Goal: Task Accomplishment & Management: Use online tool/utility

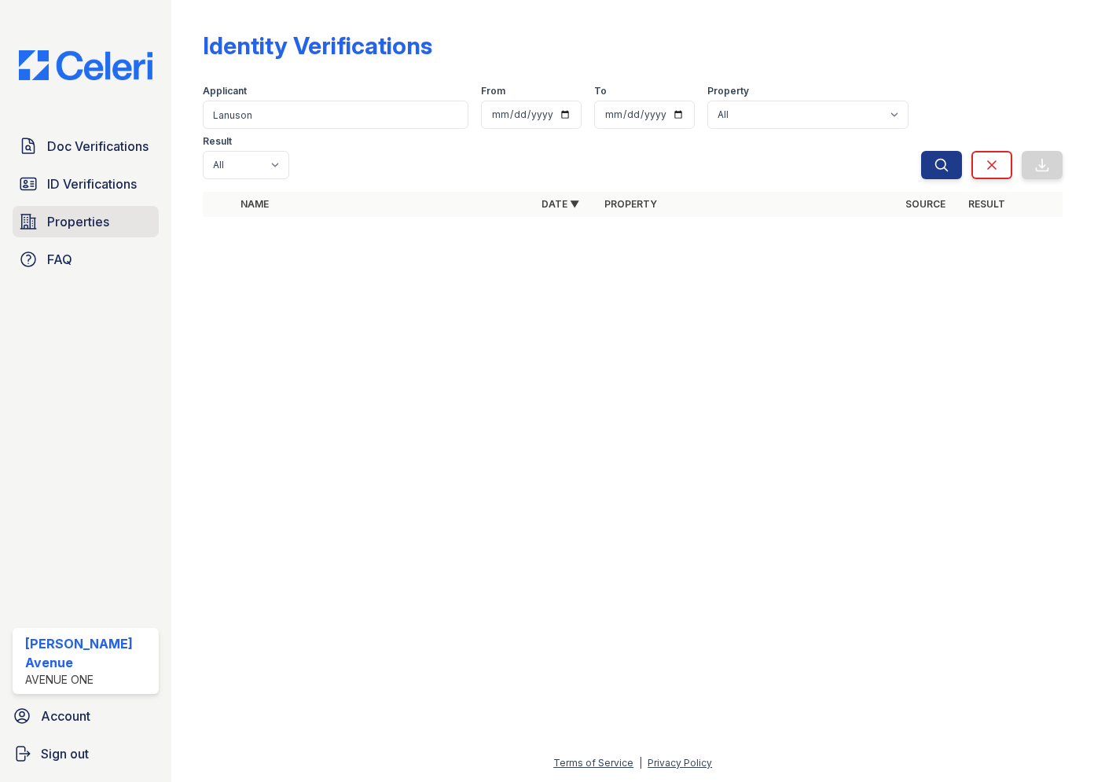
click at [53, 226] on span "Properties" at bounding box center [78, 221] width 62 height 19
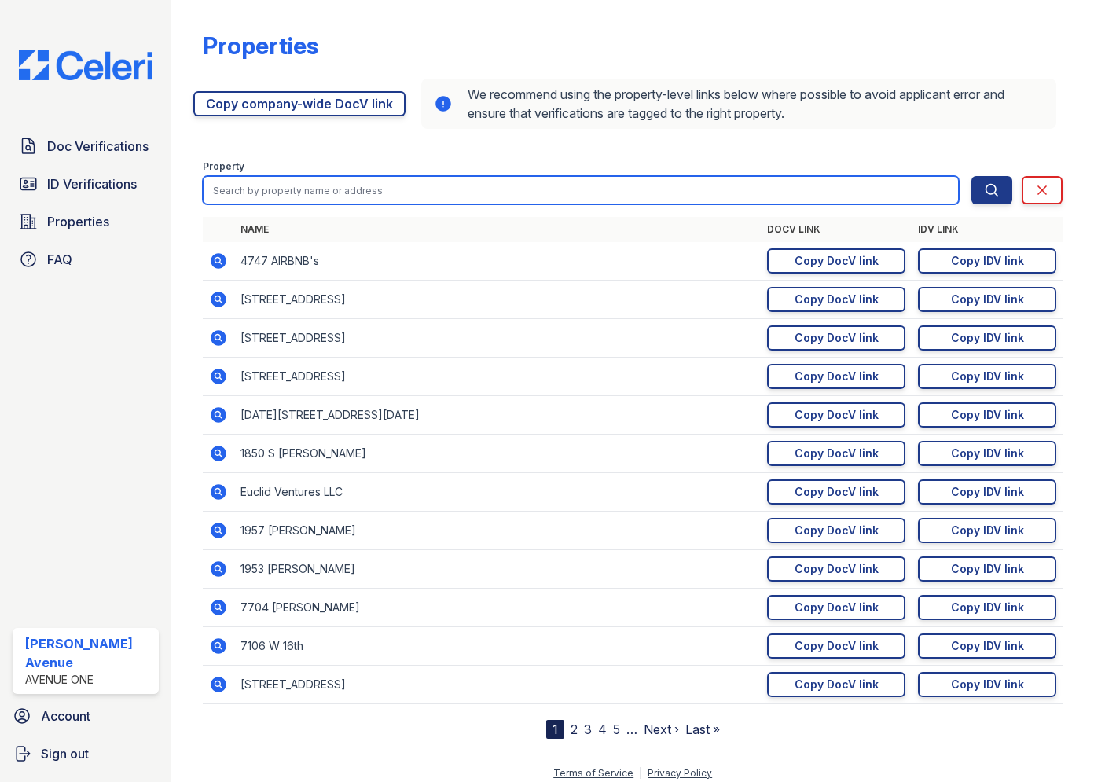
click at [299, 192] on input "search" at bounding box center [581, 190] width 756 height 28
type input "10604"
click at [972, 176] on button "Search" at bounding box center [992, 190] width 41 height 28
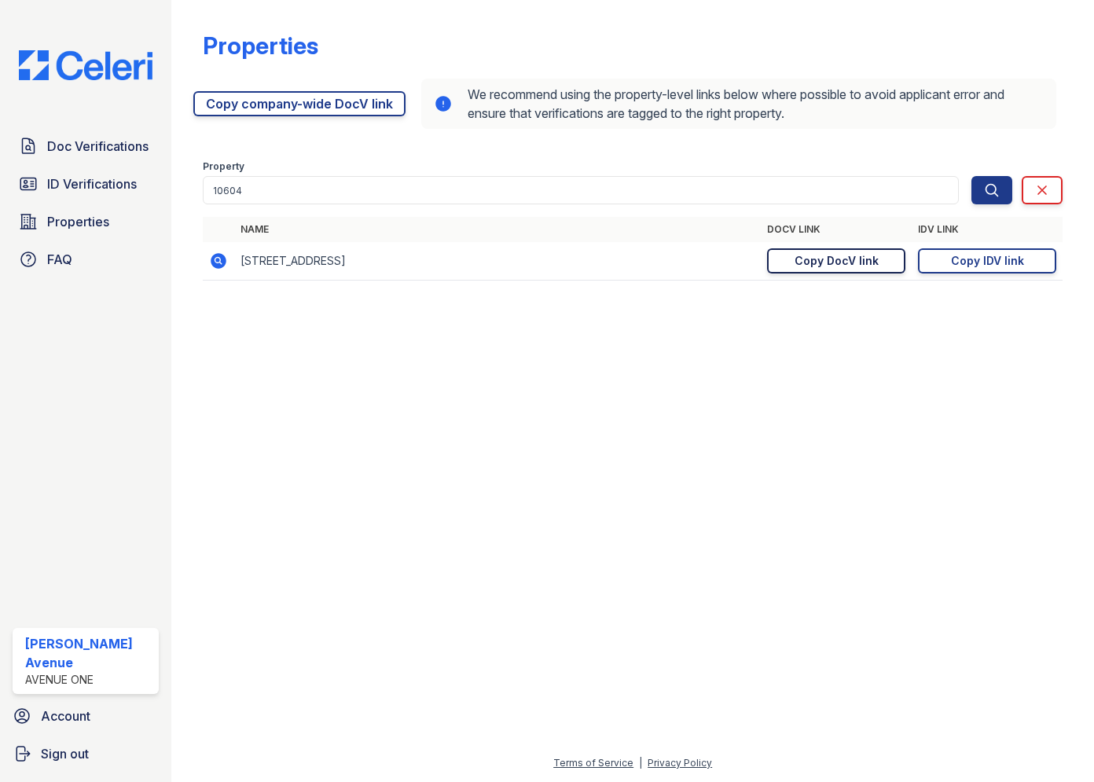
click at [814, 262] on div "Copy DocV link" at bounding box center [837, 261] width 84 height 16
click at [969, 258] on div "Copy IDV link" at bounding box center [987, 261] width 73 height 16
drag, startPoint x: 72, startPoint y: 152, endPoint x: 240, endPoint y: 188, distance: 171.9
click at [72, 152] on span "Doc Verifications" at bounding box center [97, 146] width 101 height 19
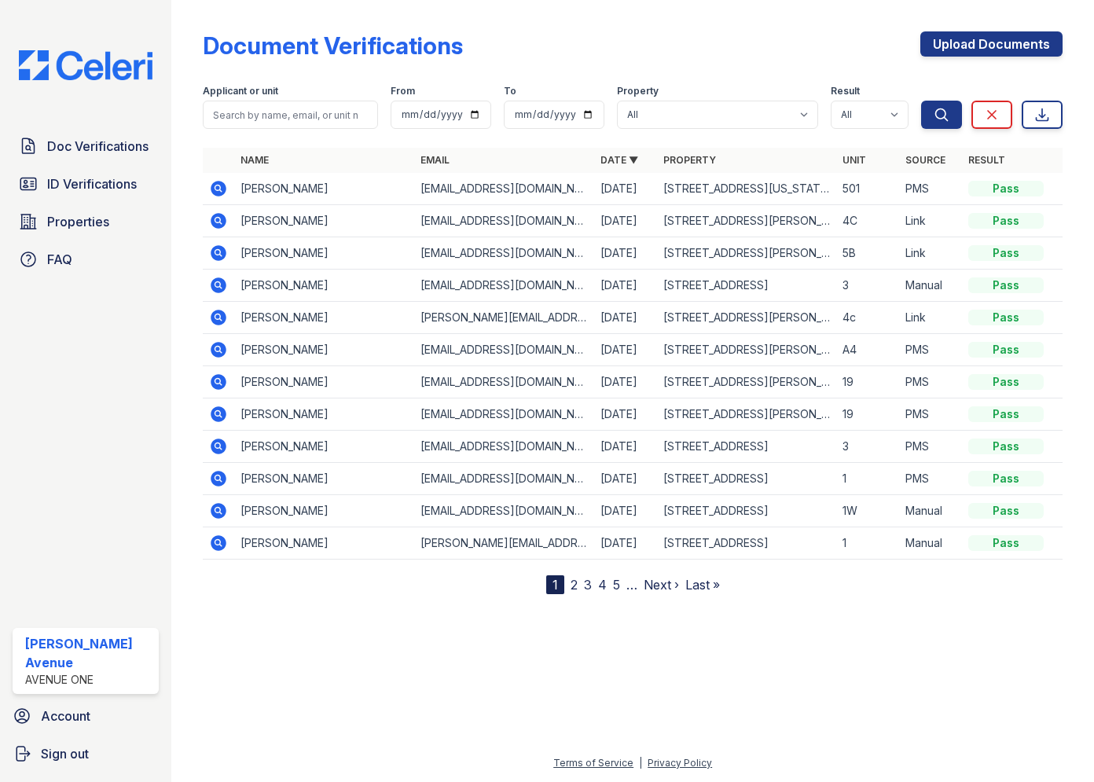
click at [314, 198] on td "William Randall" at bounding box center [324, 189] width 180 height 32
click at [330, 101] on input "search" at bounding box center [290, 115] width 175 height 28
type input "Haley"
click at [921, 101] on button "Search" at bounding box center [941, 115] width 41 height 28
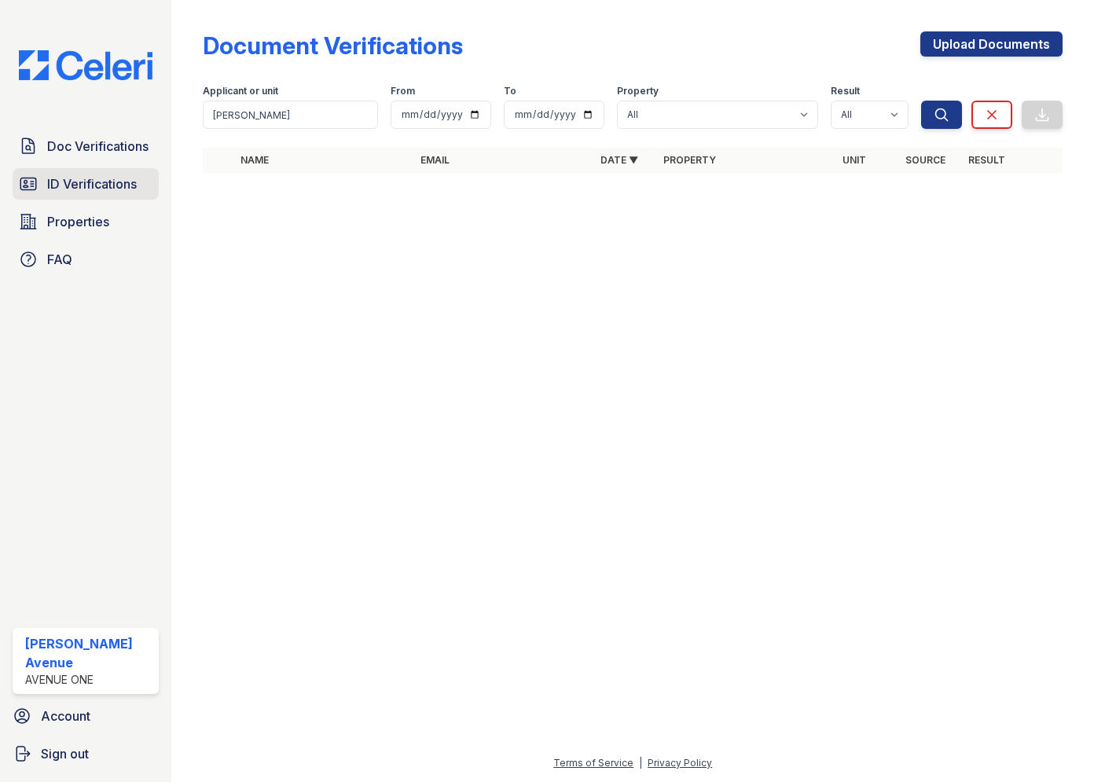
click at [80, 189] on span "ID Verifications" at bounding box center [92, 183] width 90 height 19
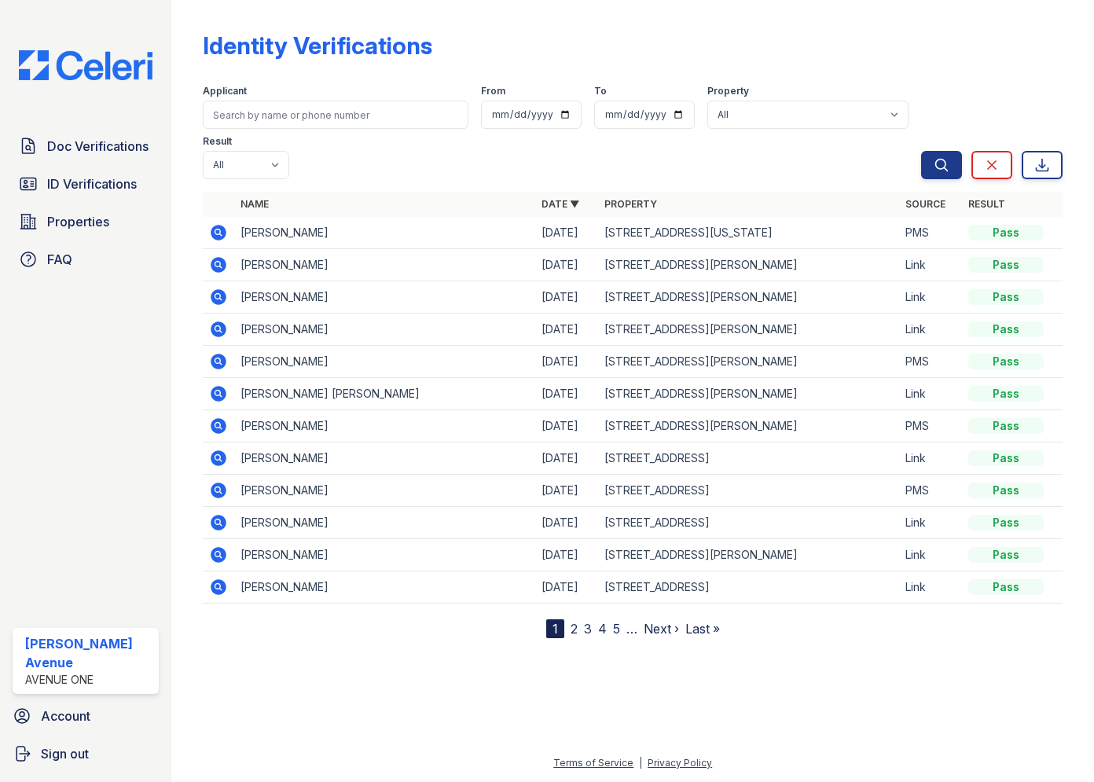
click at [304, 119] on input "search" at bounding box center [336, 115] width 266 height 28
type input "Ha;ey"
click at [921, 151] on button "Search" at bounding box center [941, 165] width 41 height 28
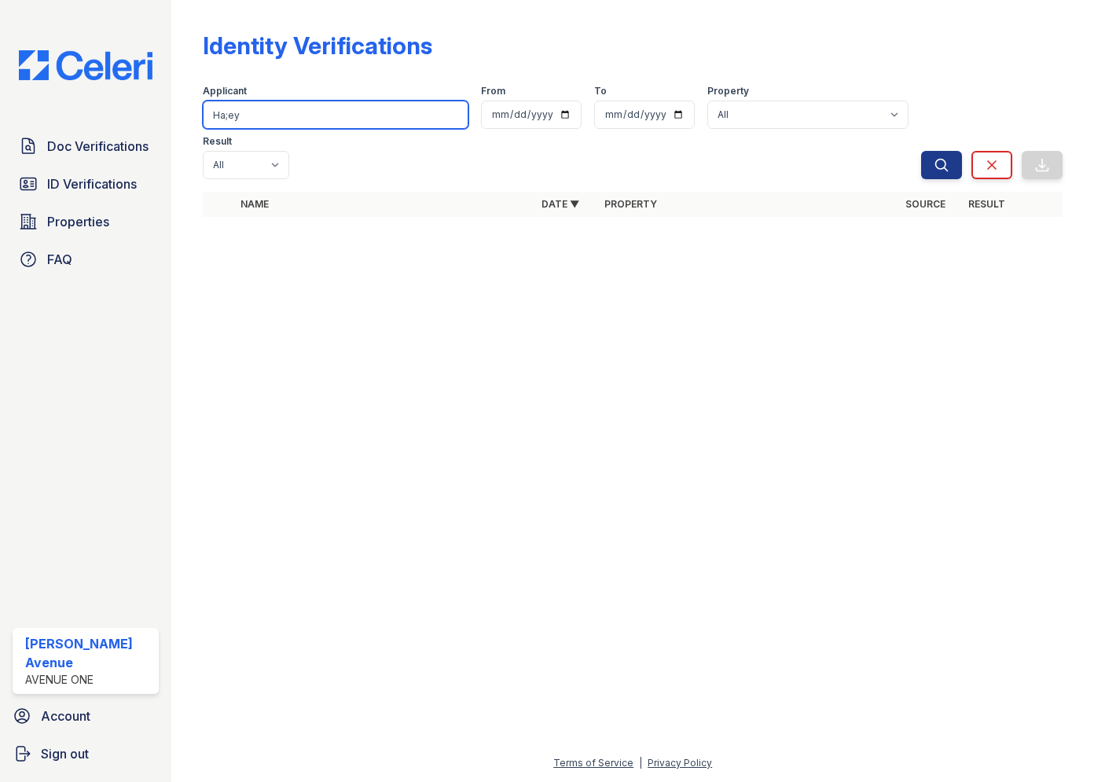
drag, startPoint x: 261, startPoint y: 113, endPoint x: 213, endPoint y: 115, distance: 48.0
click at [213, 115] on input "Ha;ey" at bounding box center [336, 115] width 266 height 28
type input "a"
type input "Haley"
click at [921, 151] on button "Search" at bounding box center [941, 165] width 41 height 28
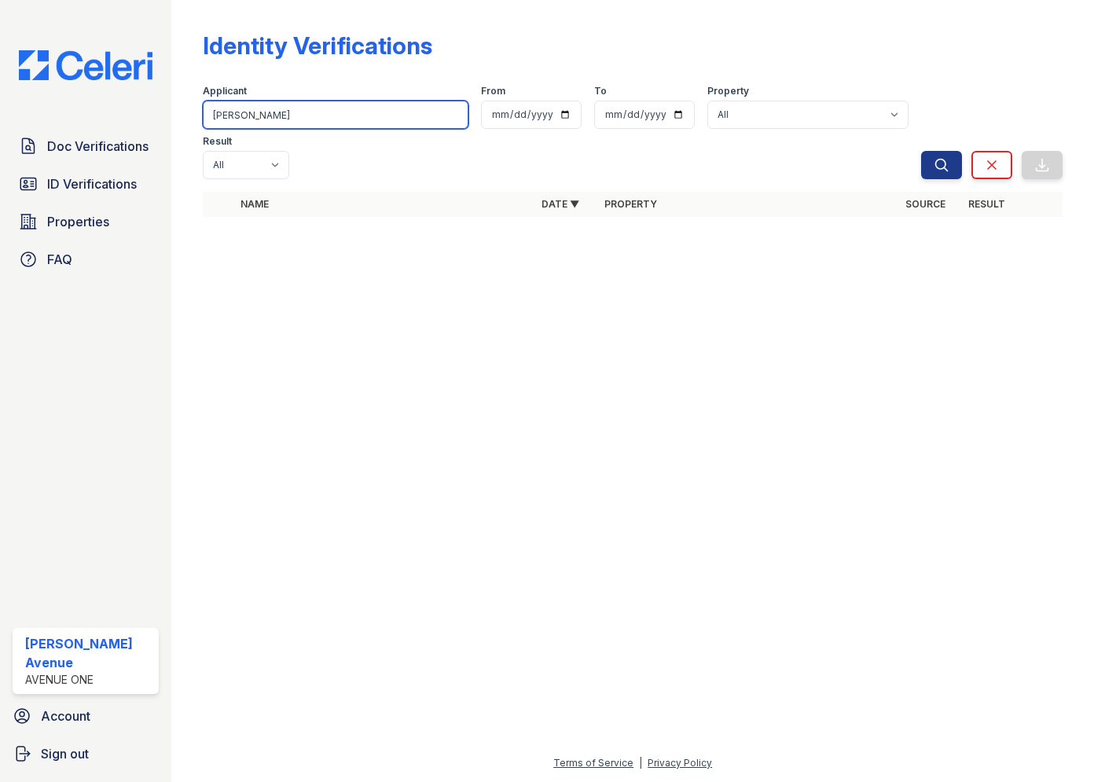
click at [288, 106] on input "Haley" at bounding box center [336, 115] width 266 height 28
click at [921, 151] on button "Search" at bounding box center [941, 165] width 41 height 28
drag, startPoint x: 253, startPoint y: 120, endPoint x: 201, endPoint y: 116, distance: 52.1
click at [201, 116] on div "Identity Verifications Filter Applicant Haley From To Property All 1002 North 2…" at bounding box center [633, 129] width 872 height 258
type input "Jason"
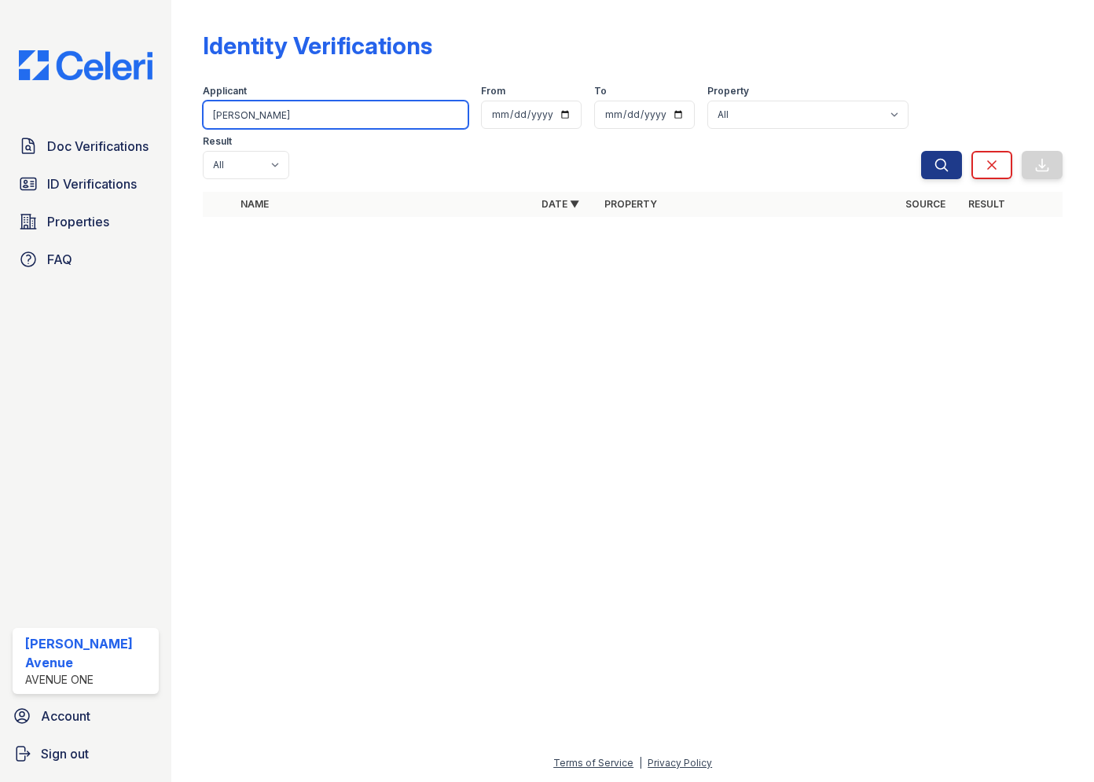
click at [921, 151] on button "Search" at bounding box center [941, 165] width 41 height 28
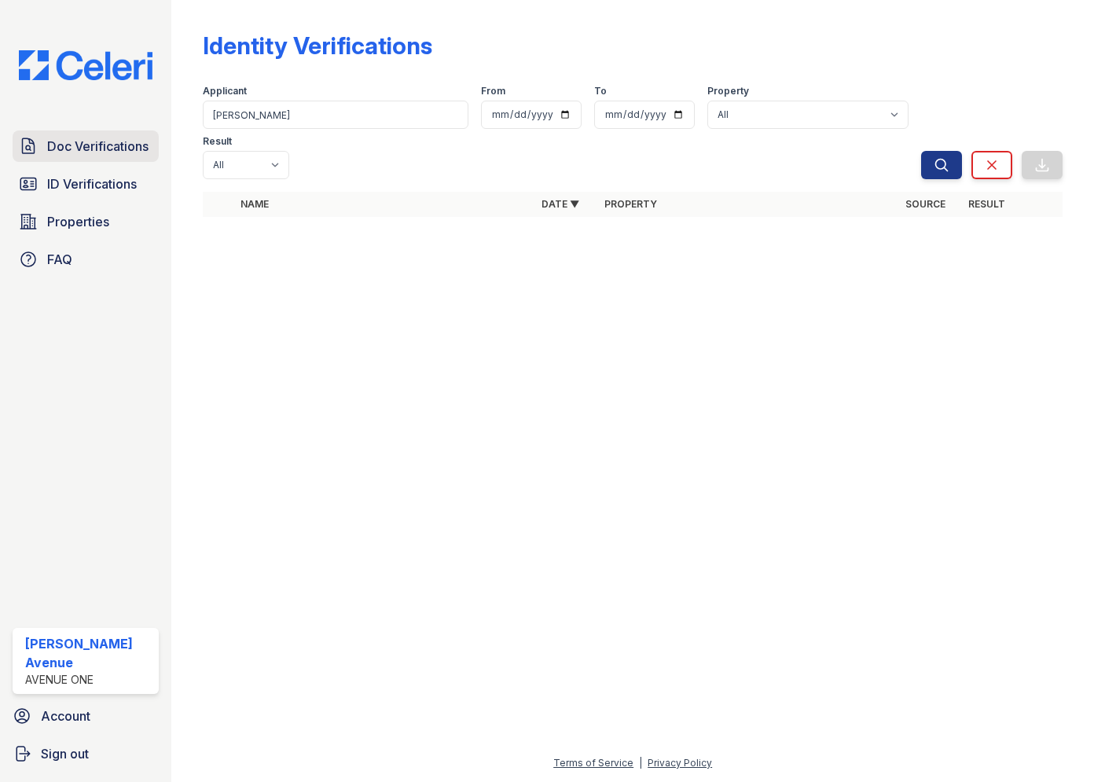
click at [157, 151] on link "Doc Verifications" at bounding box center [86, 145] width 146 height 31
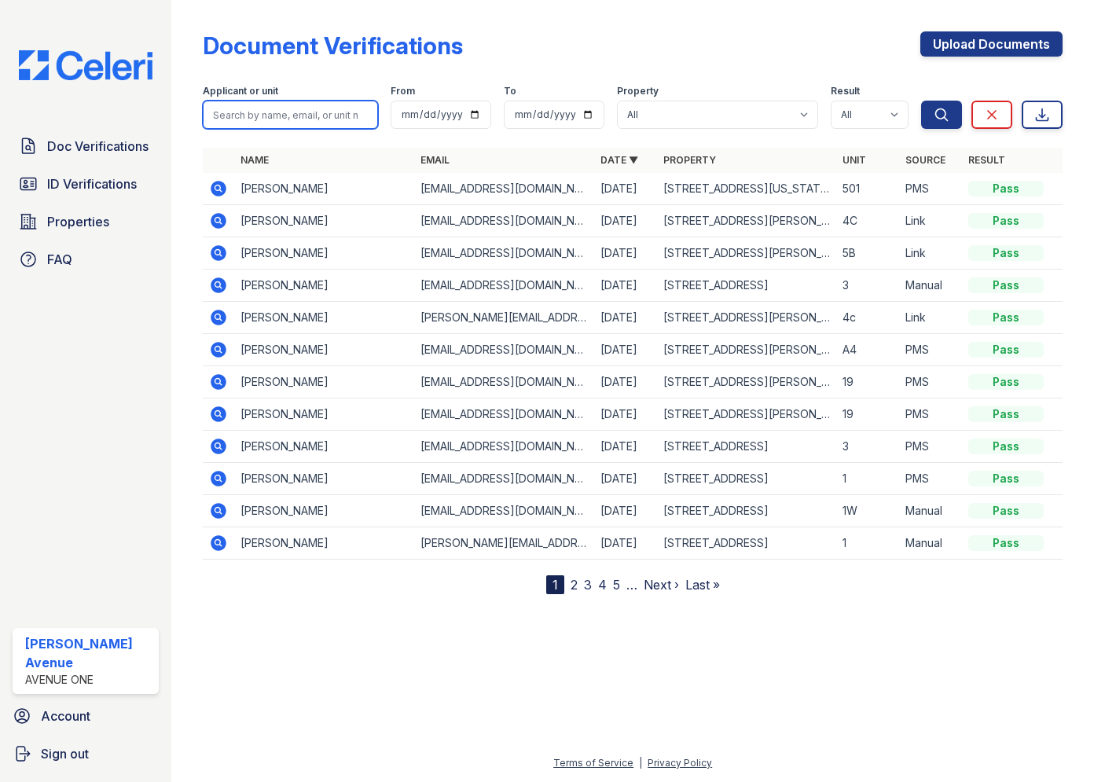
click at [286, 122] on input "search" at bounding box center [290, 115] width 175 height 28
type input "Jason"
click at [921, 101] on button "Search" at bounding box center [941, 115] width 41 height 28
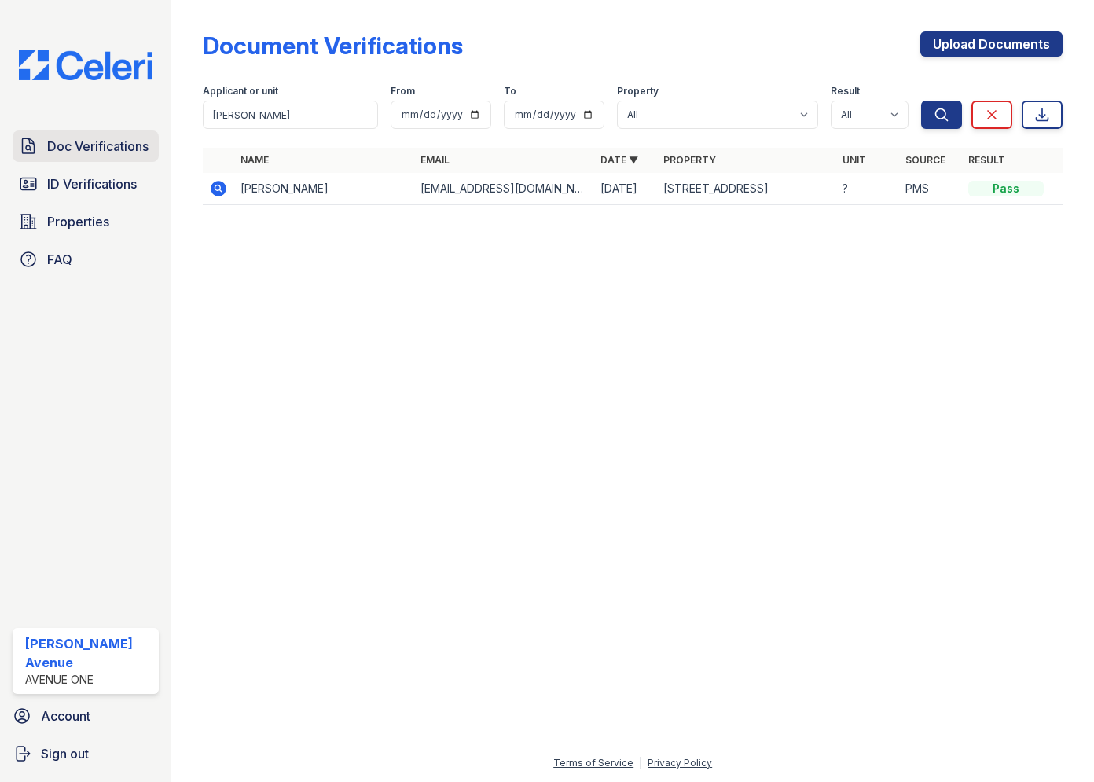
click at [108, 151] on span "Doc Verifications" at bounding box center [97, 146] width 101 height 19
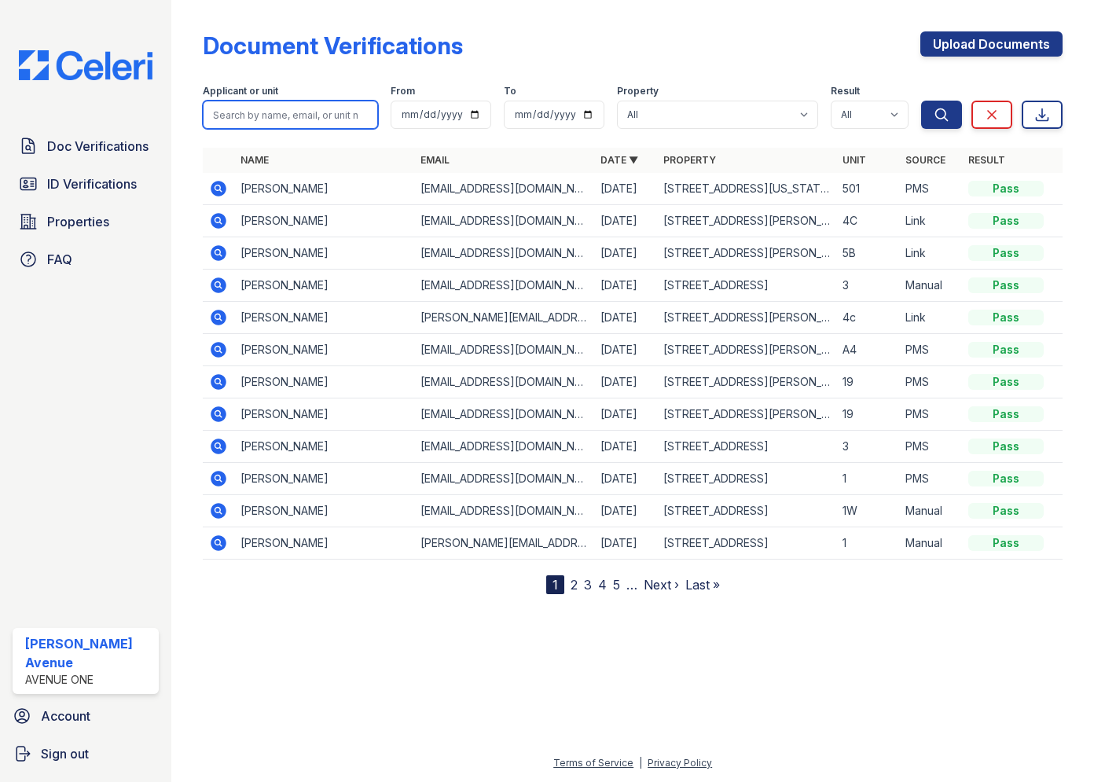
drag, startPoint x: 273, startPoint y: 130, endPoint x: 270, endPoint y: 119, distance: 11.4
click at [270, 119] on input "search" at bounding box center [290, 115] width 175 height 28
type input "william"
click at [921, 101] on button "Search" at bounding box center [941, 115] width 41 height 28
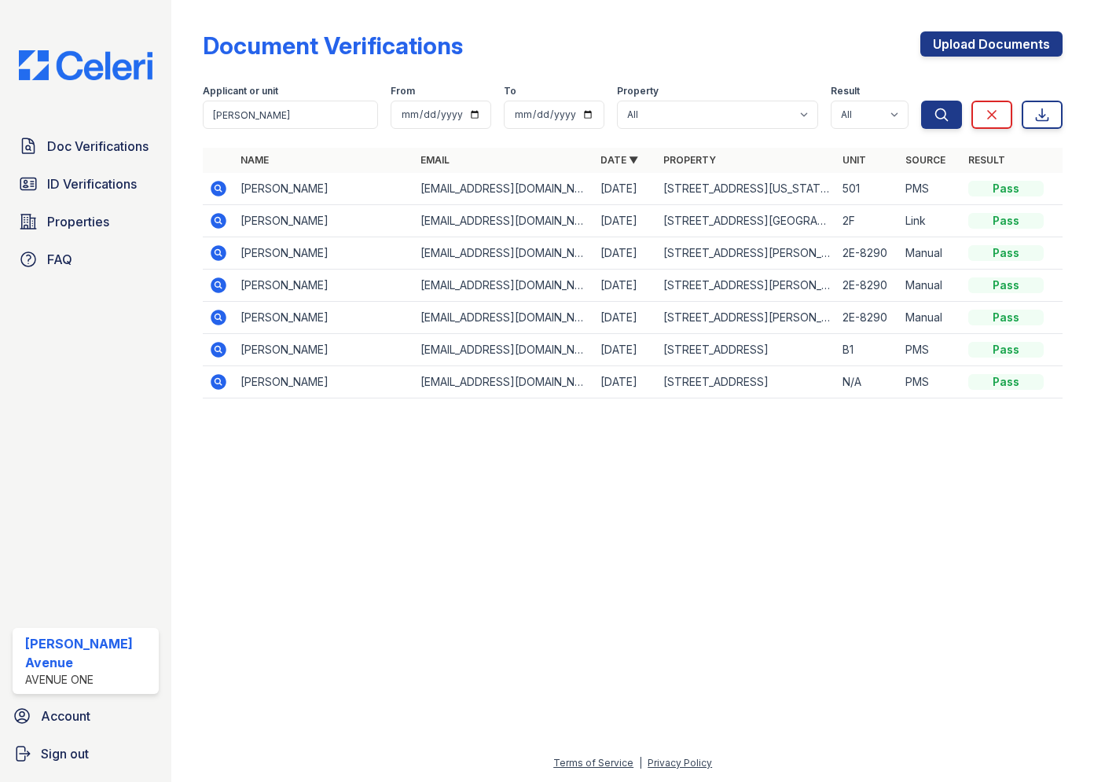
click at [219, 189] on icon at bounding box center [218, 187] width 4 height 4
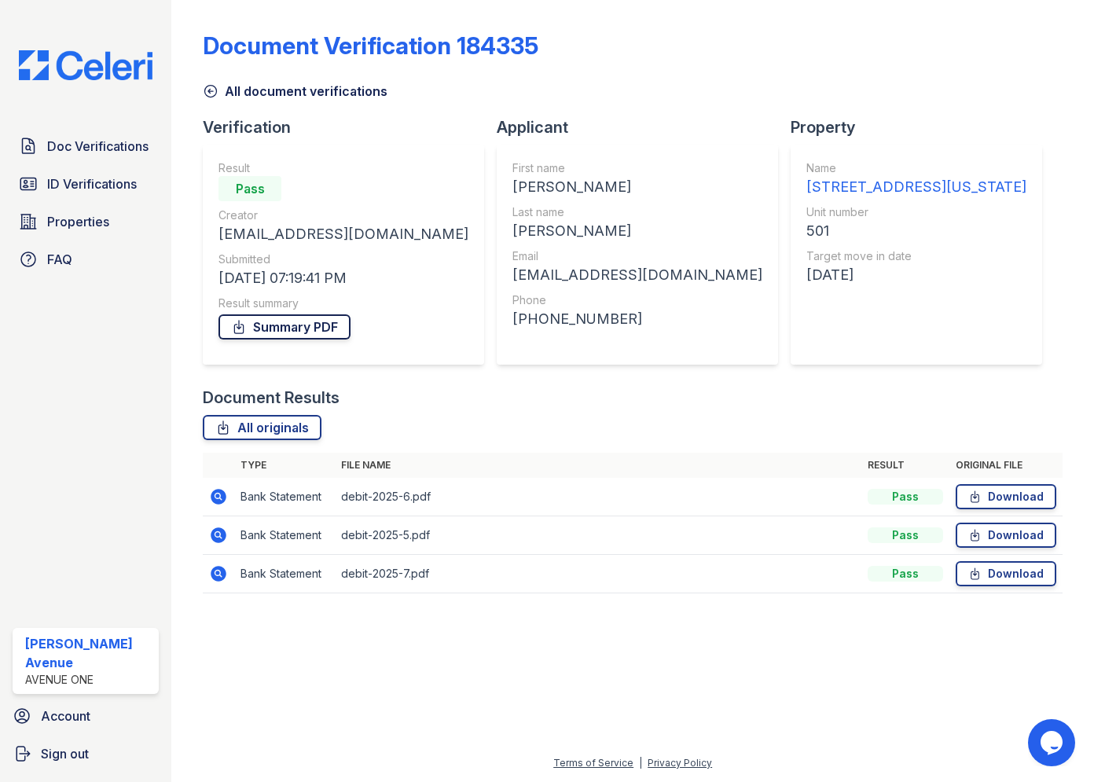
click at [288, 331] on link "Summary PDF" at bounding box center [285, 326] width 132 height 25
click at [270, 432] on link "All originals" at bounding box center [262, 427] width 119 height 25
click at [90, 185] on span "ID Verifications" at bounding box center [92, 183] width 90 height 19
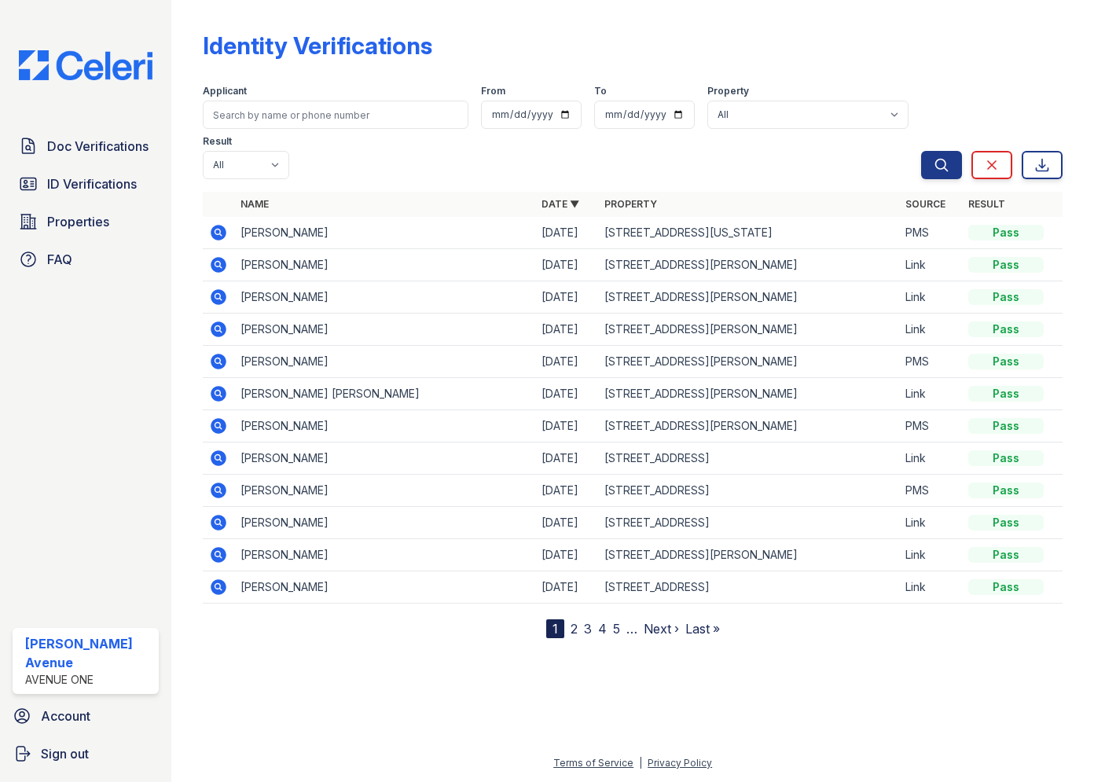
click at [220, 223] on icon at bounding box center [218, 232] width 19 height 19
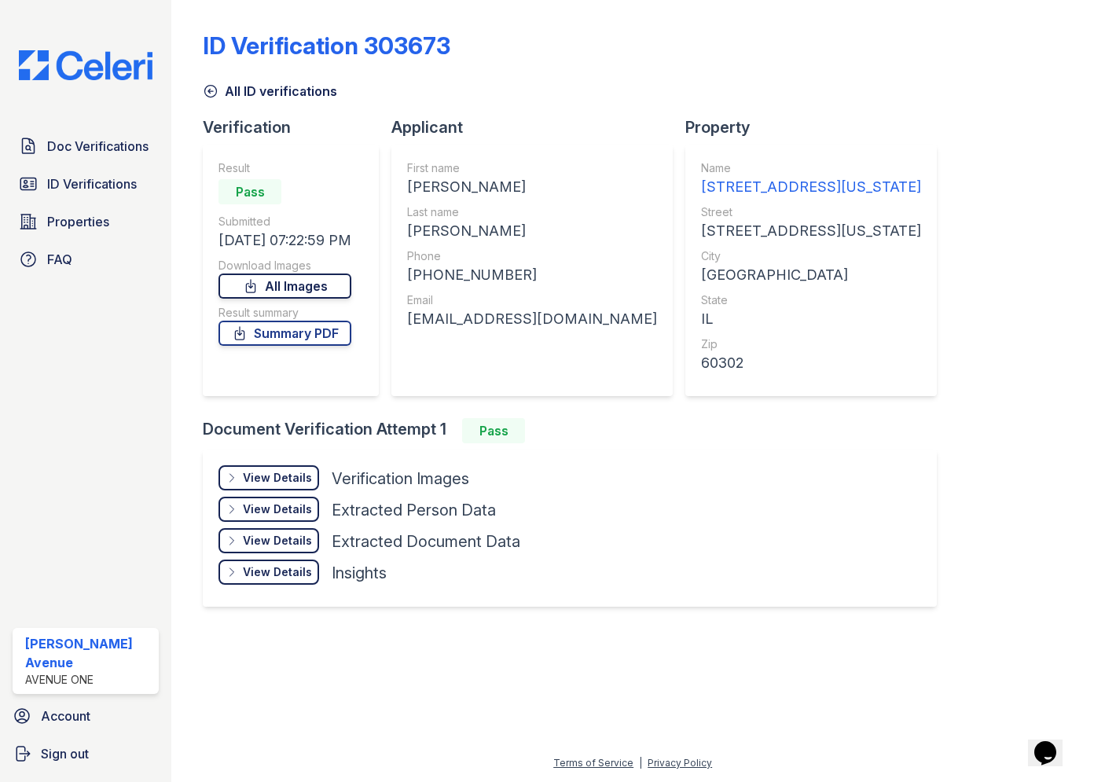
click at [259, 290] on icon at bounding box center [251, 286] width 16 height 16
click at [303, 335] on link "Summary PDF" at bounding box center [285, 333] width 133 height 25
click at [74, 149] on span "Doc Verifications" at bounding box center [97, 146] width 101 height 19
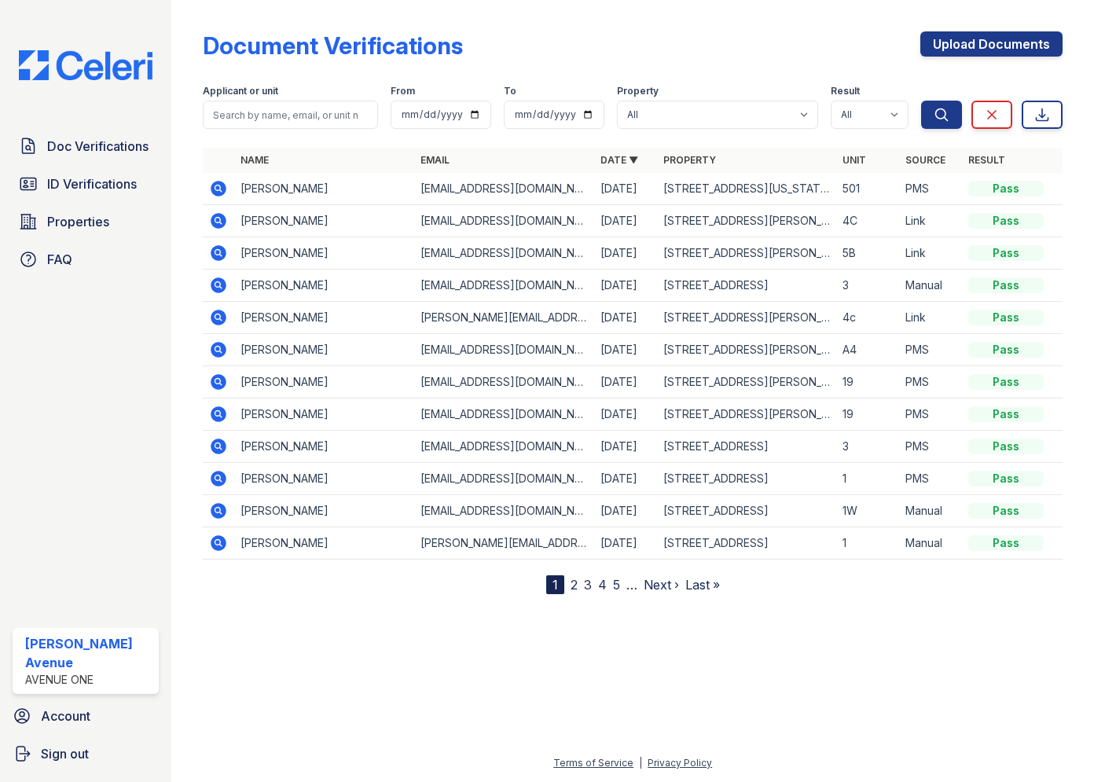
click at [224, 185] on icon at bounding box center [219, 189] width 16 height 16
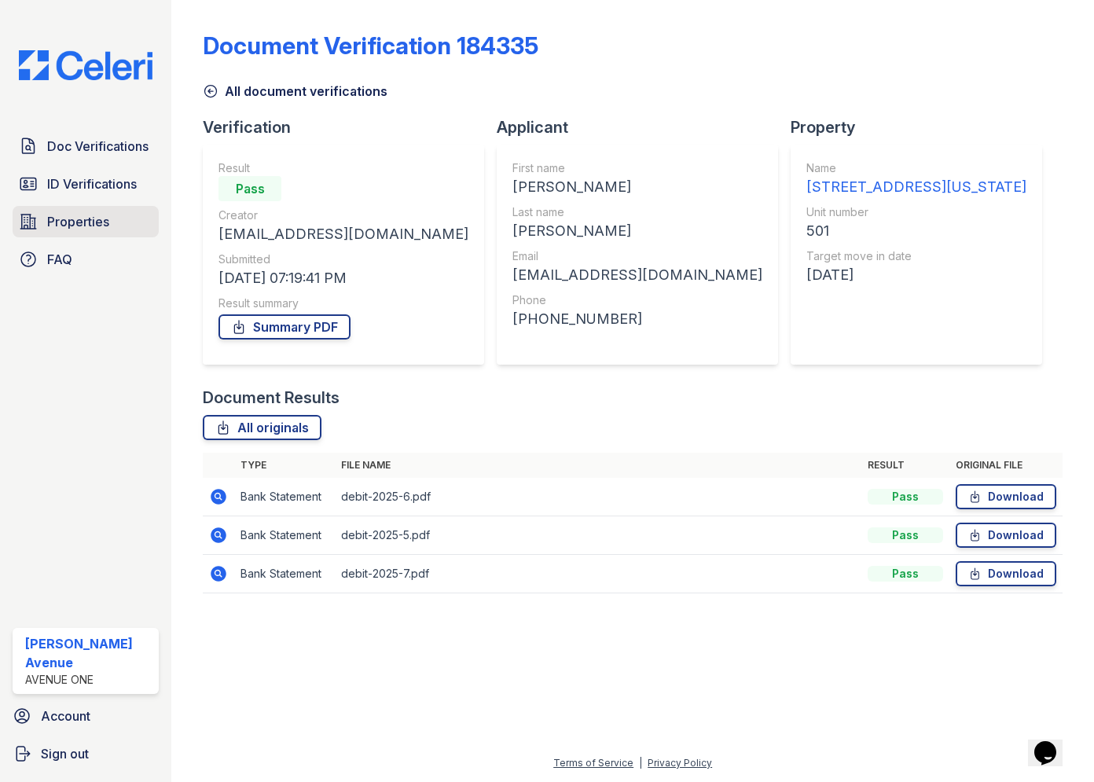
click at [75, 217] on span "Properties" at bounding box center [78, 221] width 62 height 19
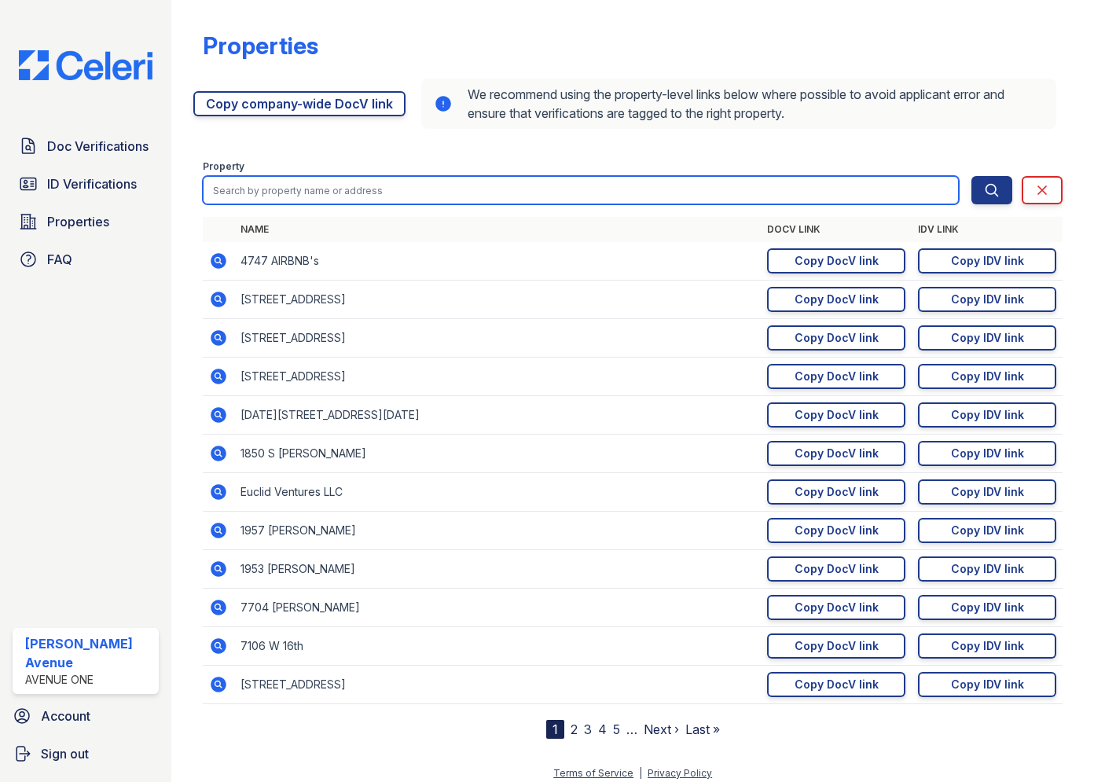
click at [310, 182] on input "search" at bounding box center [581, 190] width 756 height 28
type input "261"
click at [972, 176] on button "Search" at bounding box center [992, 190] width 41 height 28
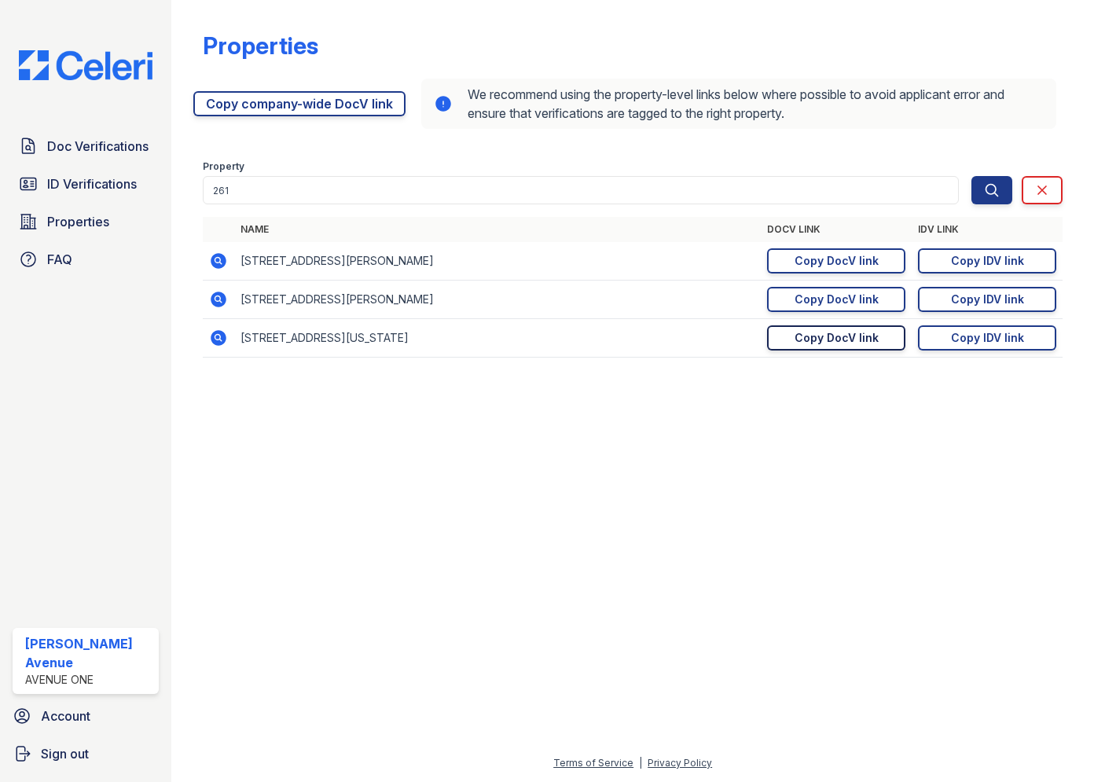
click at [817, 332] on div "Copy DocV link" at bounding box center [837, 338] width 84 height 16
click at [989, 338] on div "Copy IDV link" at bounding box center [987, 338] width 73 height 16
click at [71, 153] on span "Doc Verifications" at bounding box center [97, 146] width 101 height 19
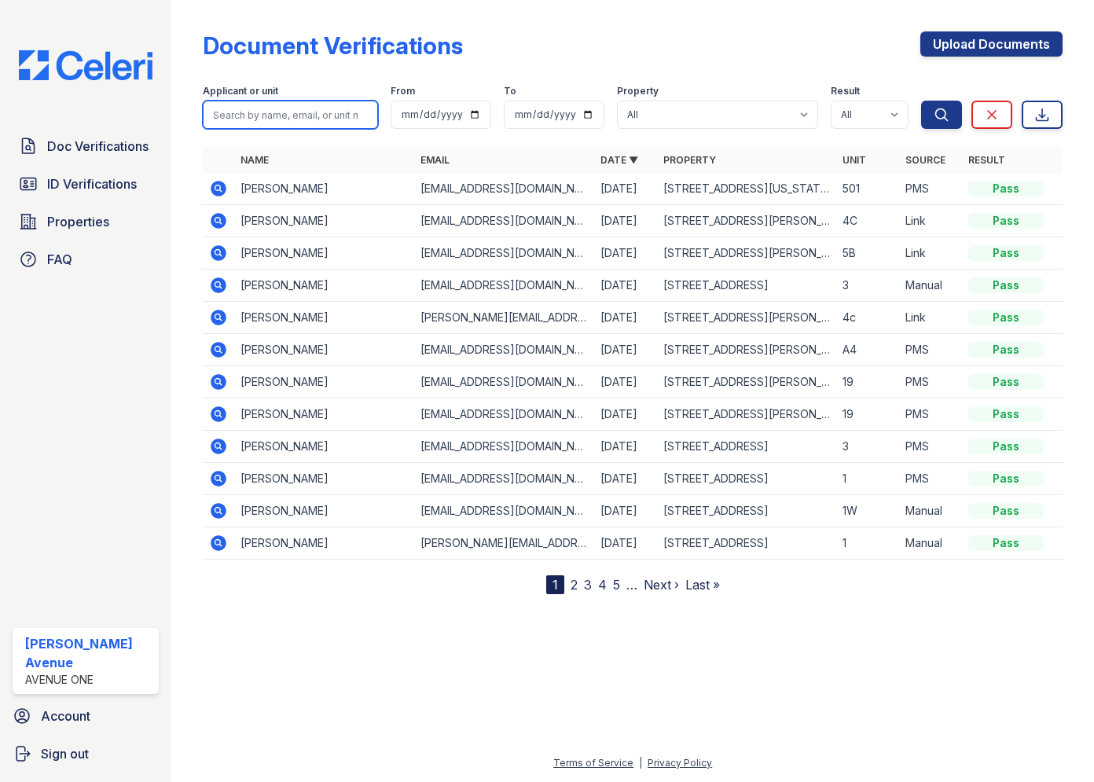
click at [308, 119] on input "search" at bounding box center [290, 115] width 175 height 28
type input "Eloise"
click at [921, 101] on button "Search" at bounding box center [941, 115] width 41 height 28
